Goal: Transaction & Acquisition: Book appointment/travel/reservation

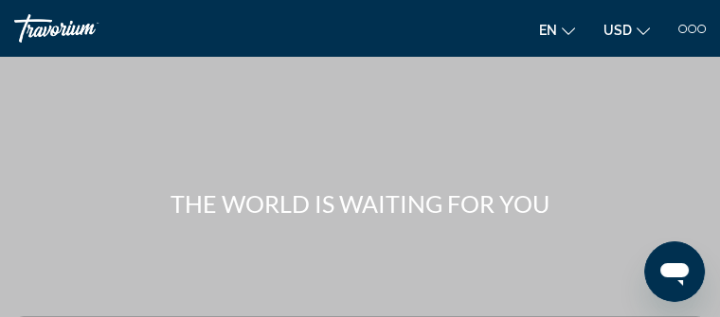
click at [475, 25] on div "en English Español Français Italiano Português русский USD USD ($) MXN (Mex$) C…" at bounding box center [537, 28] width 336 height 30
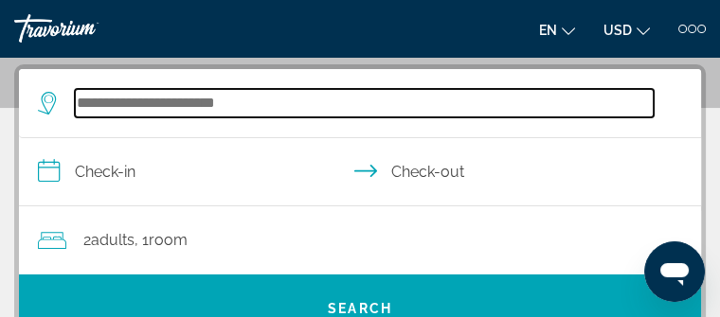
click at [305, 117] on input "Search hotel destination" at bounding box center [364, 103] width 579 height 28
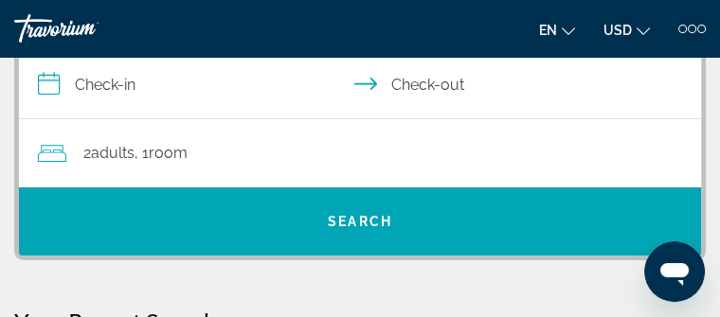
scroll to position [349, 0]
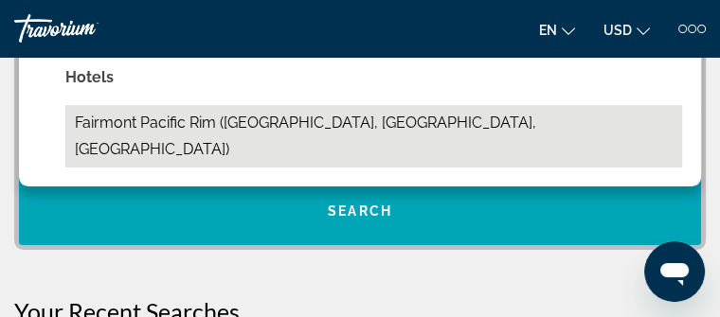
click at [321, 168] on button "Fairmont Pacific Rim ([GEOGRAPHIC_DATA], [GEOGRAPHIC_DATA], [GEOGRAPHIC_DATA])" at bounding box center [373, 136] width 616 height 62
type input "**********"
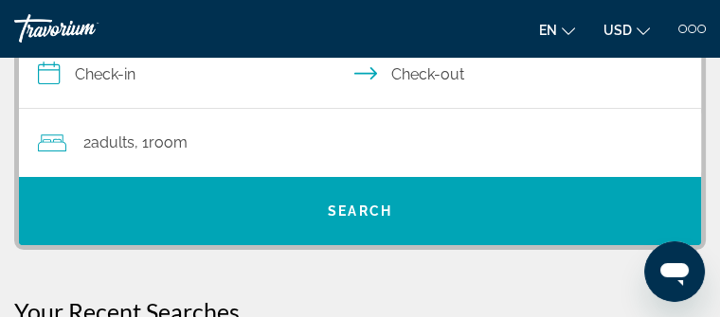
click at [190, 114] on input "**********" at bounding box center [363, 77] width 689 height 73
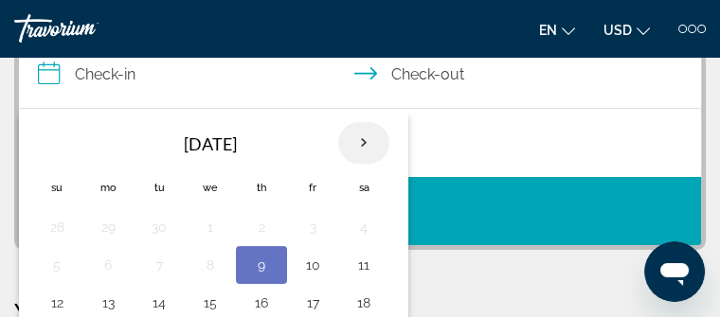
click at [372, 164] on th "Next month" at bounding box center [363, 143] width 51 height 42
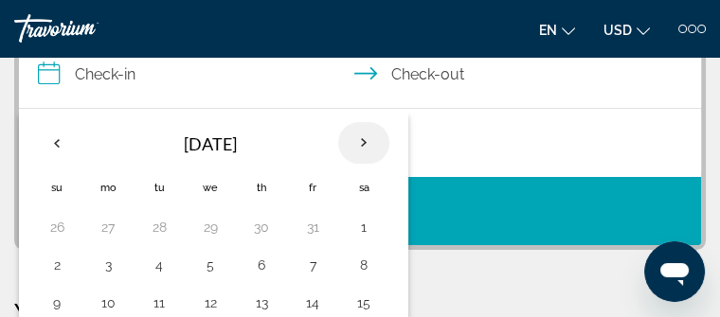
click at [372, 164] on th "Next month" at bounding box center [363, 143] width 51 height 42
click at [370, 164] on th "Next month" at bounding box center [363, 143] width 51 height 42
click at [376, 164] on th "Next month" at bounding box center [363, 143] width 51 height 42
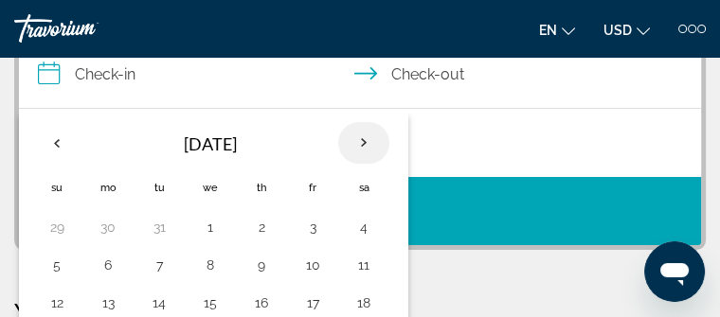
click at [376, 164] on th "Next month" at bounding box center [363, 143] width 51 height 42
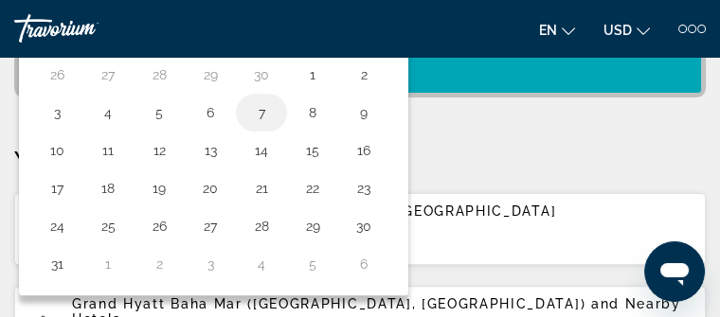
scroll to position [539, 0]
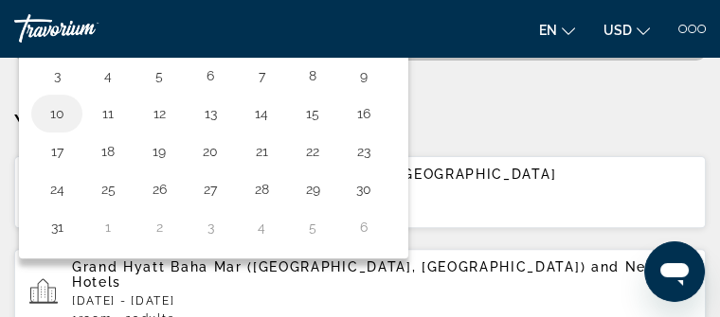
click at [72, 127] on button "10" at bounding box center [57, 113] width 30 height 27
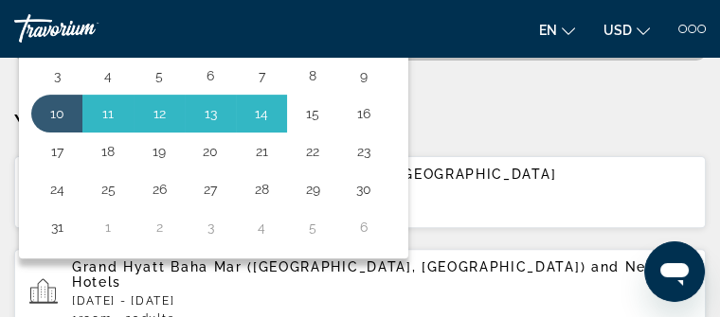
click at [324, 127] on button "15" at bounding box center [312, 113] width 30 height 27
type input "**********"
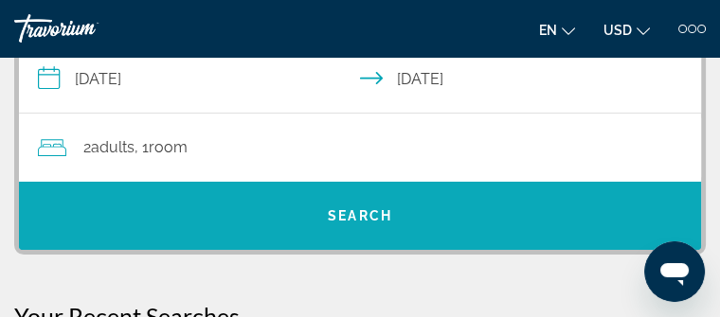
scroll to position [421, 0]
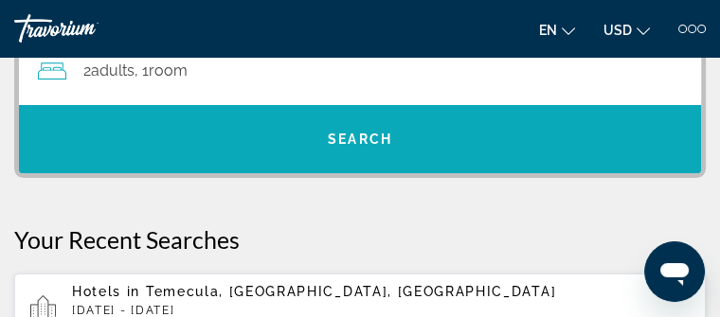
click at [307, 162] on span "Search" at bounding box center [360, 138] width 682 height 45
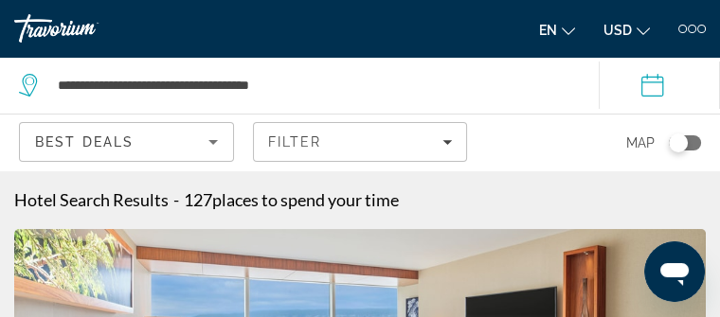
click at [92, 195] on h1 "Hotel Search Results" at bounding box center [91, 199] width 154 height 21
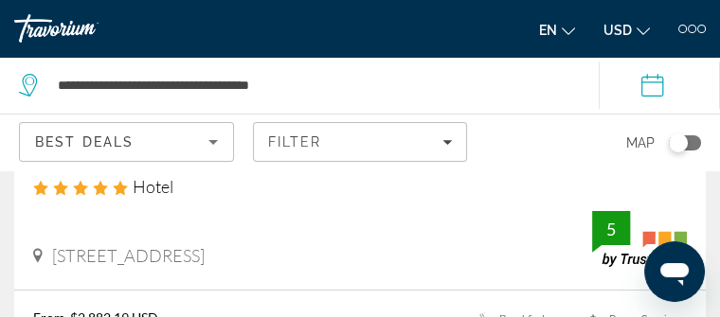
scroll to position [378, 0]
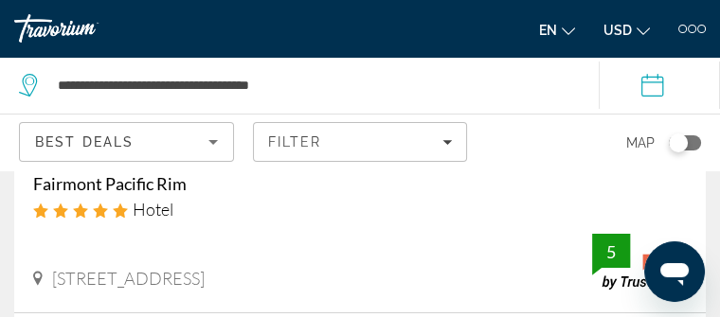
click at [195, 194] on h3 "Fairmont Pacific Rim" at bounding box center [359, 183] width 653 height 21
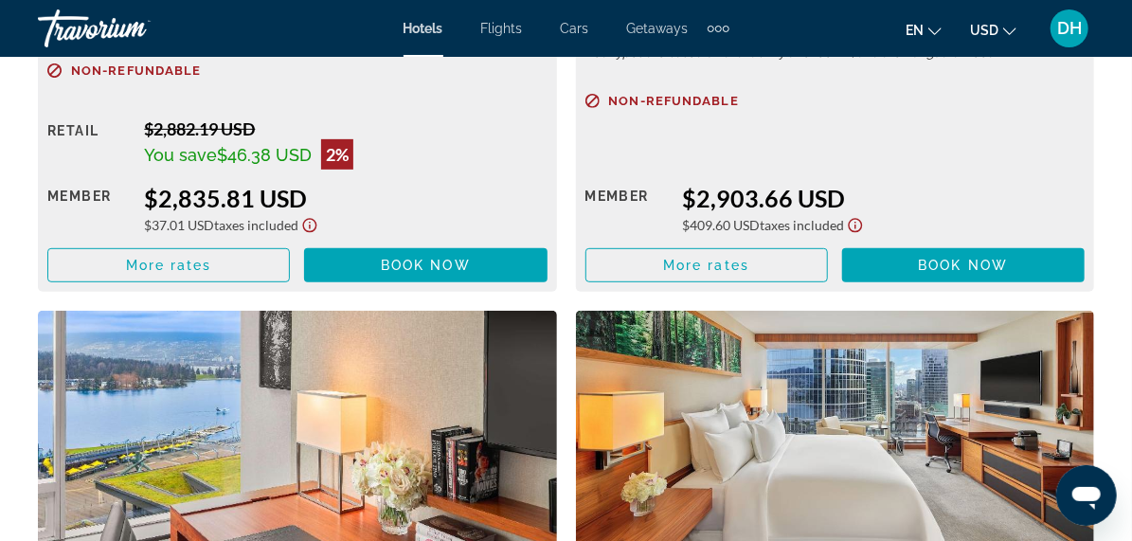
scroll to position [6370, 0]
